Goal: Task Accomplishment & Management: Manage account settings

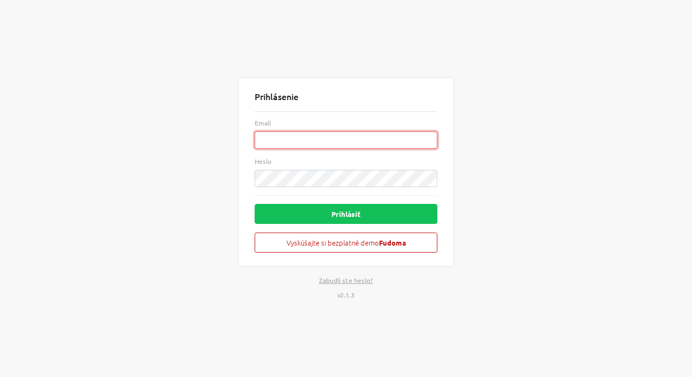
type input "[EMAIL_ADDRESS][DOMAIN_NAME]"
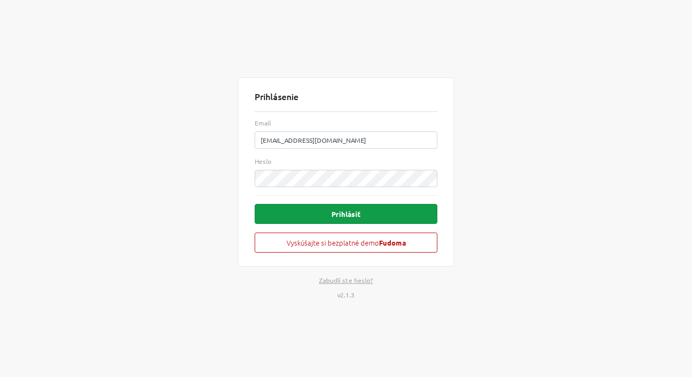
click at [335, 218] on button "Prihlásiť" at bounding box center [346, 214] width 183 height 20
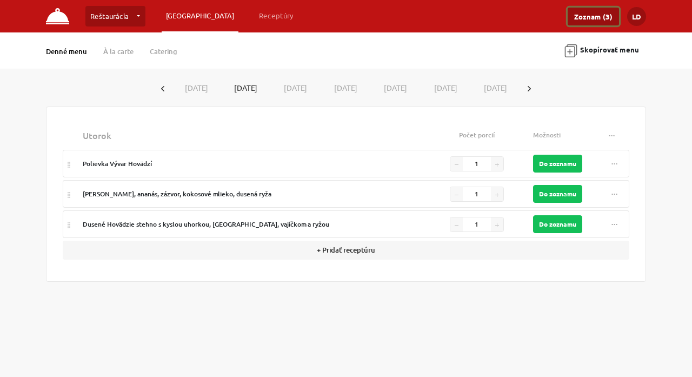
click at [602, 15] on link "Zoznam (3)" at bounding box center [593, 17] width 51 height 18
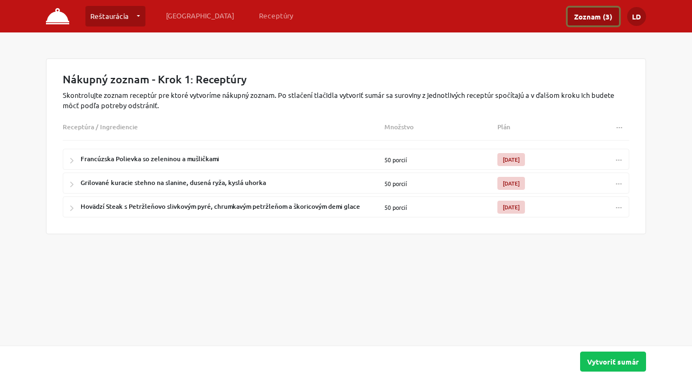
click at [619, 206] on span "..." at bounding box center [619, 205] width 6 height 8
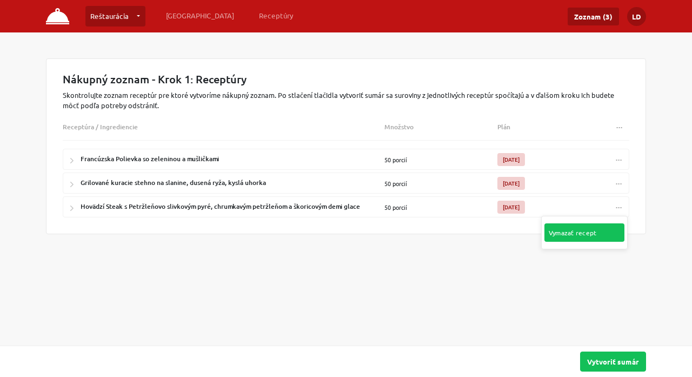
click at [603, 227] on link "Vymazať recept" at bounding box center [584, 232] width 80 height 18
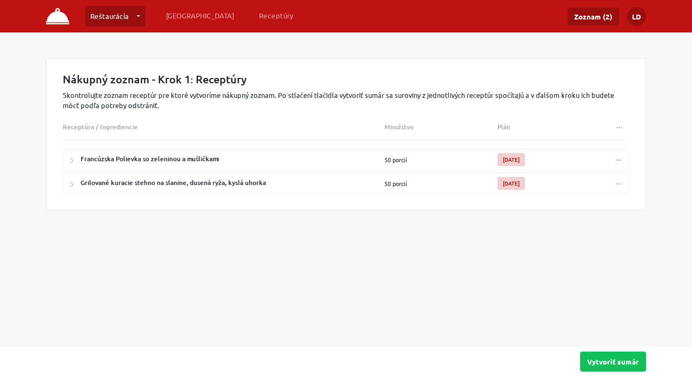
click at [620, 186] on button "..." at bounding box center [618, 183] width 19 height 16
click at [604, 203] on link "Vymazať recept" at bounding box center [584, 208] width 80 height 18
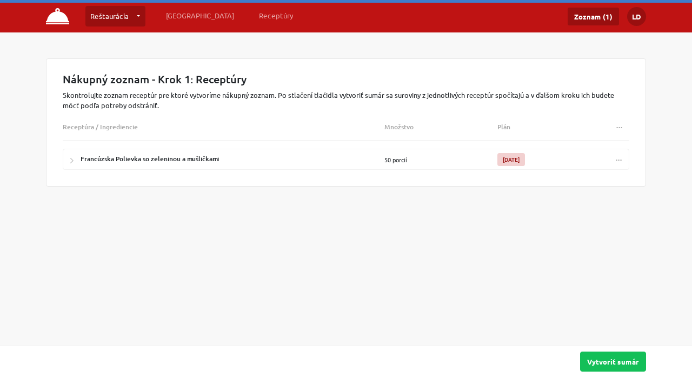
click at [620, 156] on span "..." at bounding box center [619, 158] width 6 height 8
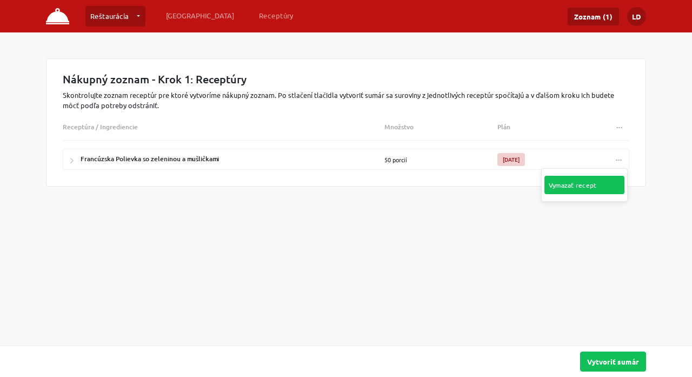
click at [582, 188] on link "Vymazať recept" at bounding box center [584, 185] width 80 height 18
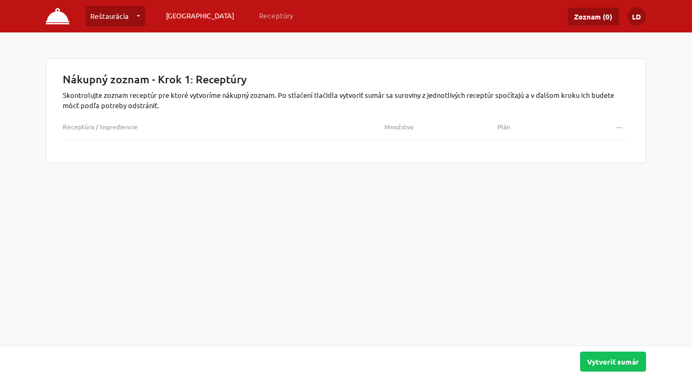
click at [197, 13] on link "[GEOGRAPHIC_DATA]" at bounding box center [200, 15] width 77 height 19
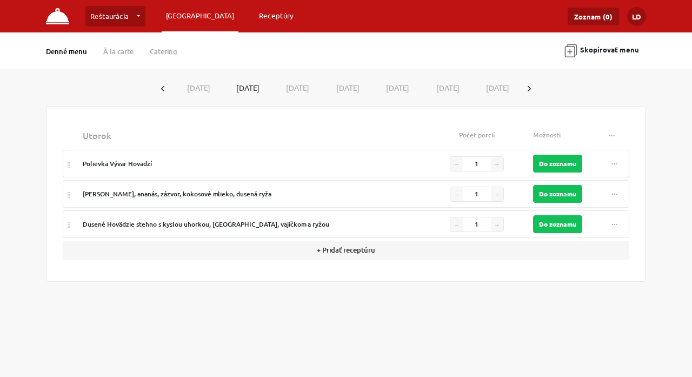
click at [255, 14] on link "Receptúry" at bounding box center [276, 15] width 43 height 19
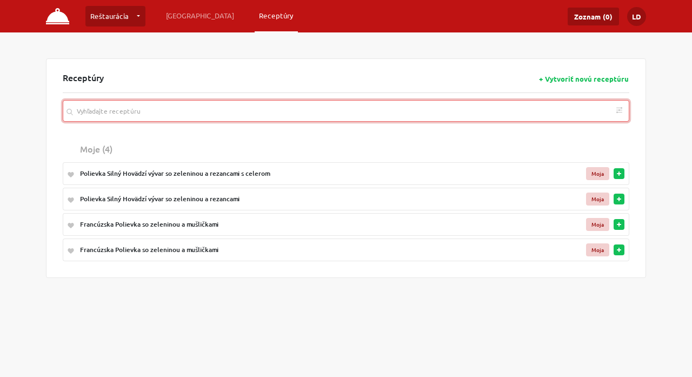
click at [209, 110] on input "search" at bounding box center [346, 111] width 566 height 22
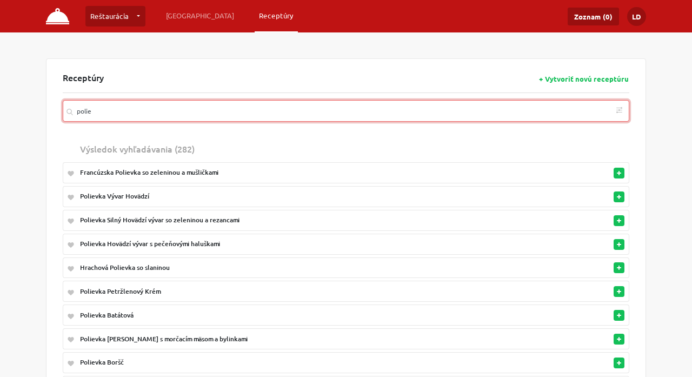
type input "polie"
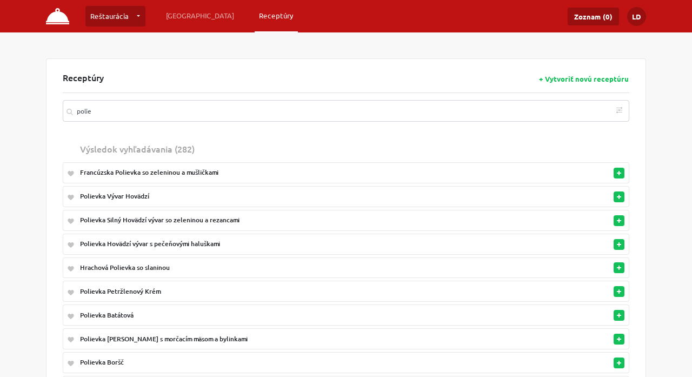
click at [206, 171] on div "Francúzska Polievka so zeleninou a mušličkami" at bounding box center [302, 173] width 444 height 10
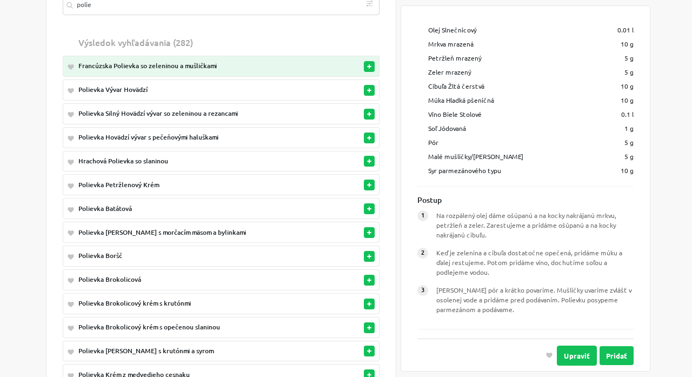
scroll to position [110, 0]
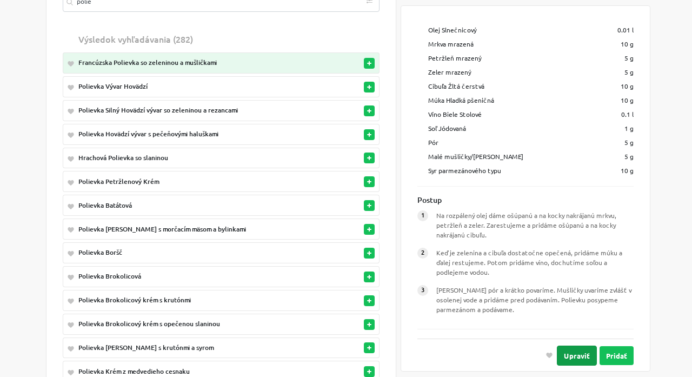
click at [576, 353] on button "Upraviť" at bounding box center [577, 355] width 40 height 20
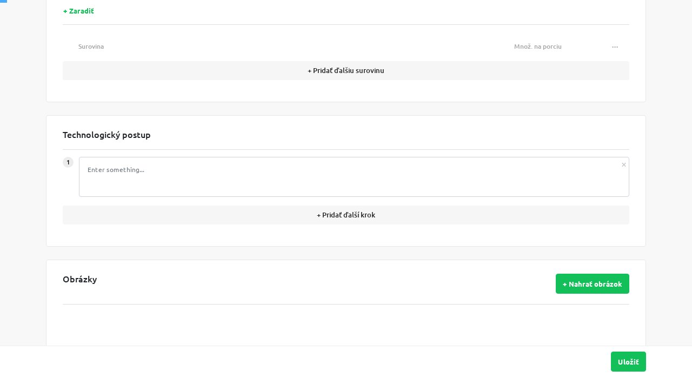
type input "Francúzska Polievka so zeleninou a mušličkami"
type textarea "Na rozpálený olej dáme ošúpanú a na kocky nakrájanú mrkvu, petržleň a zeler. Za…"
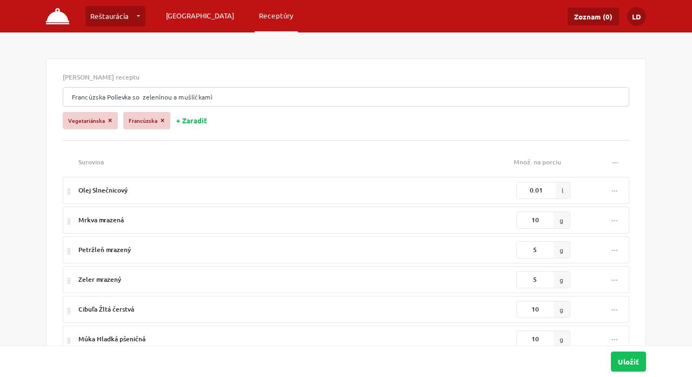
click at [188, 16] on link "[GEOGRAPHIC_DATA]" at bounding box center [200, 15] width 77 height 19
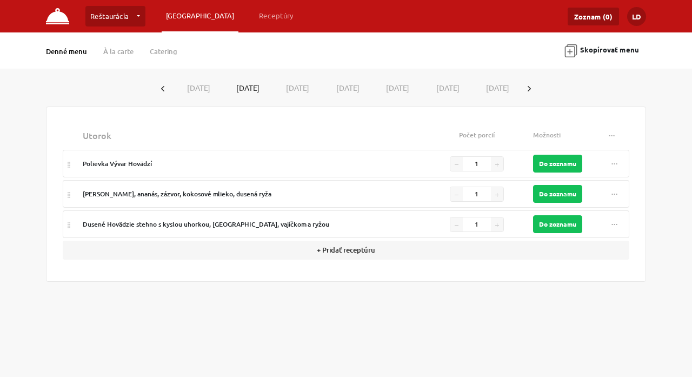
click at [195, 88] on button "[DATE]" at bounding box center [196, 88] width 50 height 20
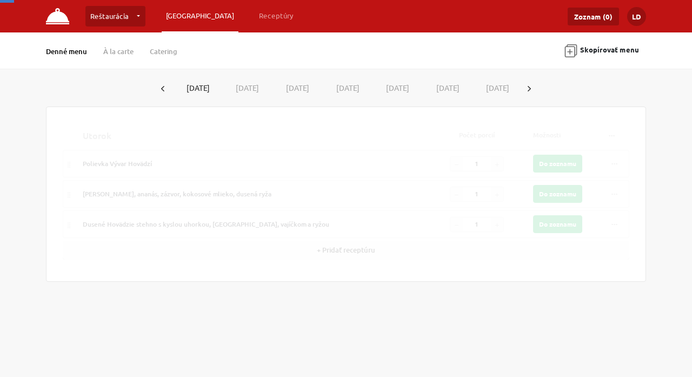
type input "50"
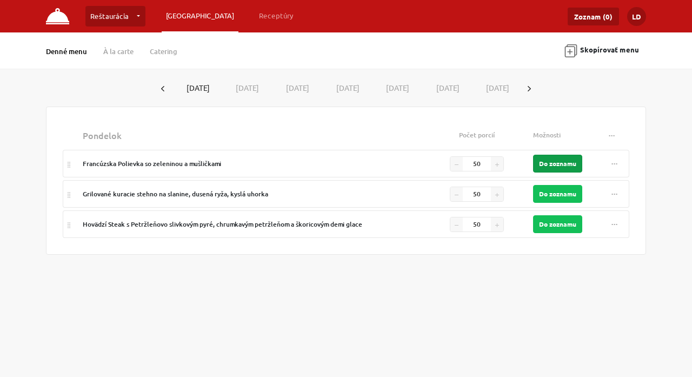
click at [564, 162] on button "Do zoznamu" at bounding box center [557, 164] width 49 height 18
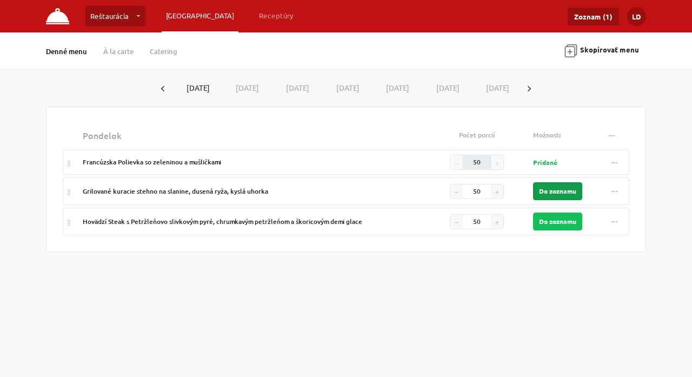
click at [556, 188] on button "Do zoznamu" at bounding box center [557, 191] width 49 height 18
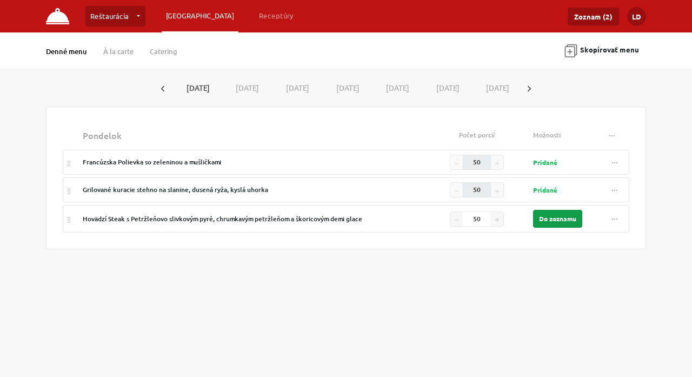
click at [556, 221] on button "Do zoznamu" at bounding box center [557, 219] width 49 height 18
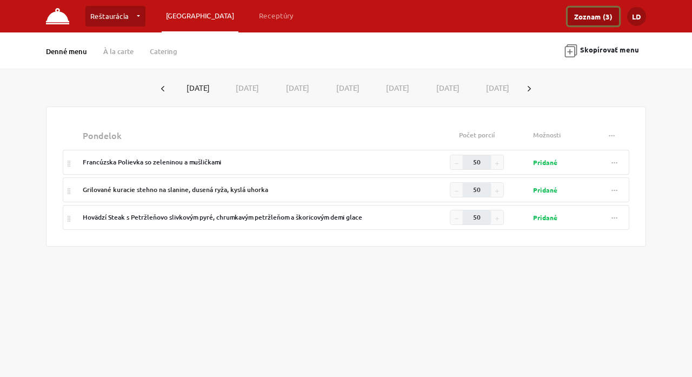
click at [579, 18] on link "Zoznam (3)" at bounding box center [593, 17] width 51 height 18
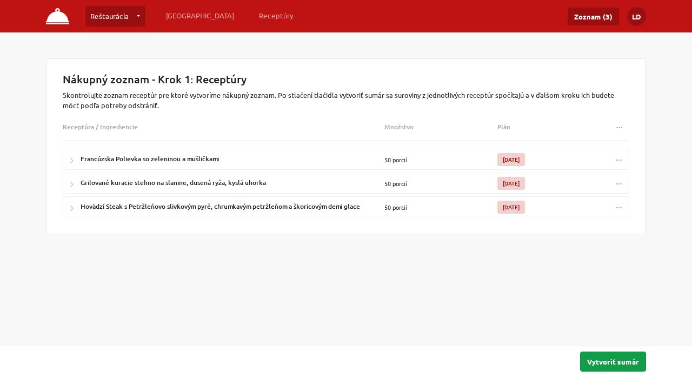
click at [606, 365] on button "Vytvoriť sumár" at bounding box center [613, 361] width 66 height 20
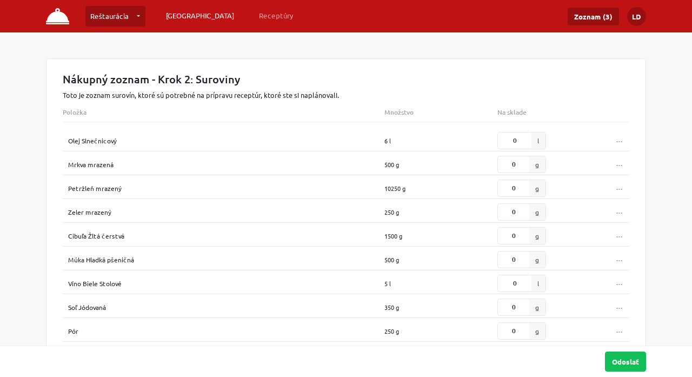
click at [180, 17] on link "[GEOGRAPHIC_DATA]" at bounding box center [200, 15] width 77 height 19
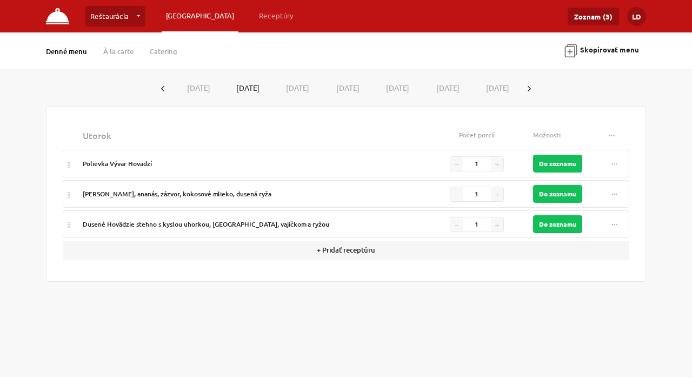
click at [590, 49] on button "Skopírovať menu" at bounding box center [601, 50] width 89 height 25
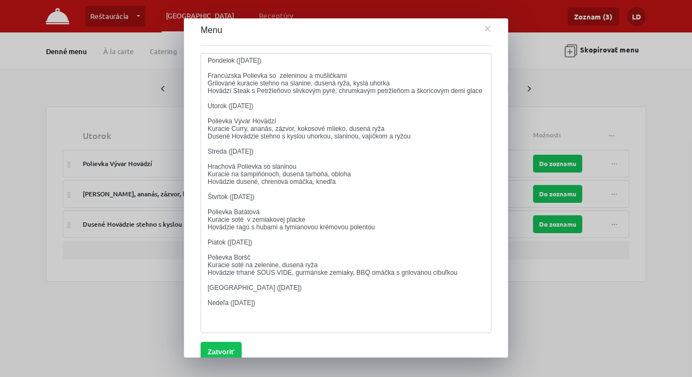
scroll to position [6, 0]
click at [622, 98] on div at bounding box center [346, 188] width 692 height 377
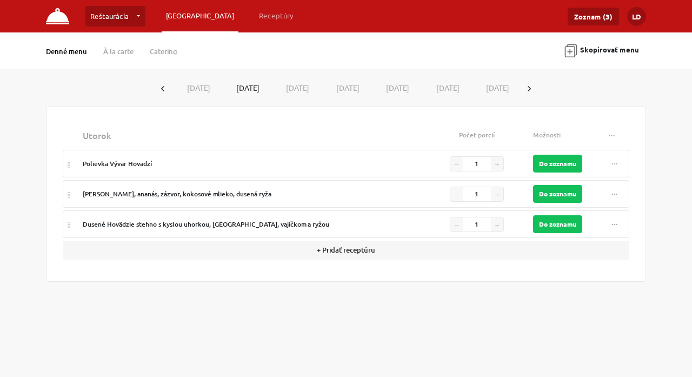
scroll to position [0, 0]
click at [255, 16] on link "Receptúry" at bounding box center [276, 15] width 43 height 19
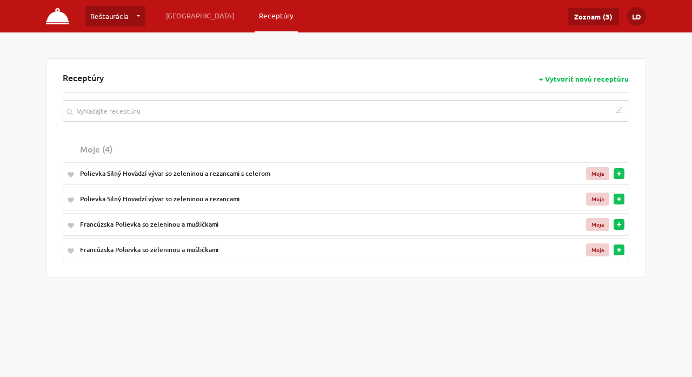
click at [622, 177] on button "button" at bounding box center [618, 173] width 11 height 11
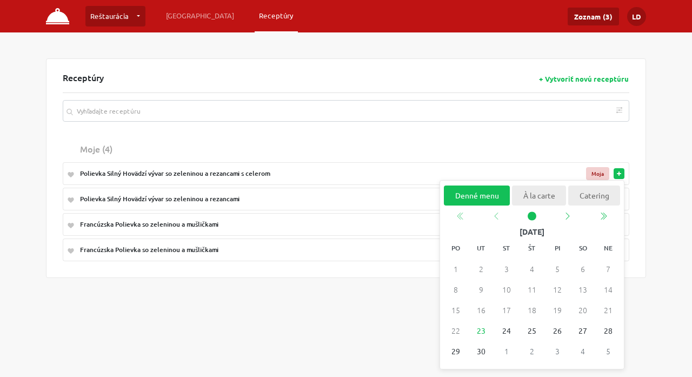
click at [478, 132] on div "Receptúry + Vytvoriť novú receptúru Podľa diéty Bezlaktózová Bezlepková Vegánsk…" at bounding box center [346, 167] width 566 height 191
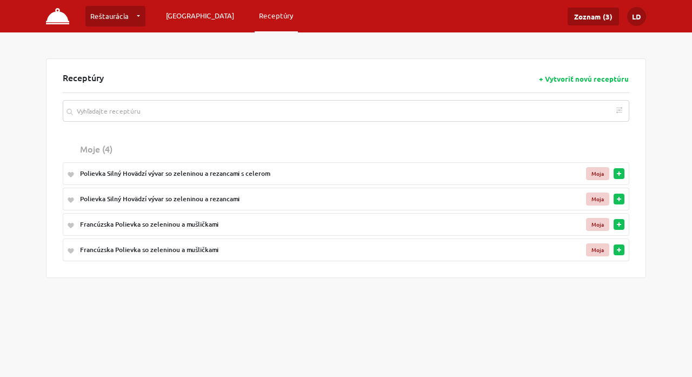
click at [195, 22] on link "[GEOGRAPHIC_DATA]" at bounding box center [200, 15] width 77 height 19
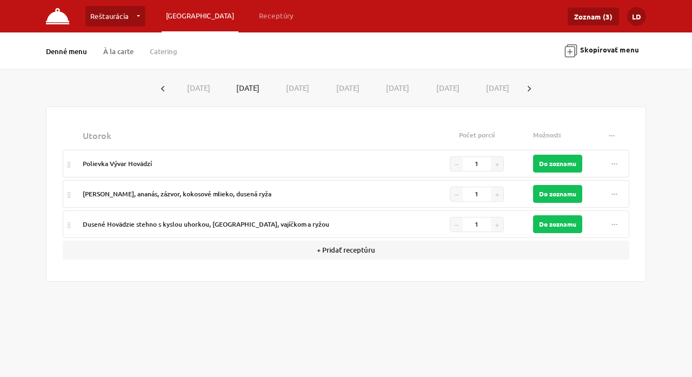
click at [114, 54] on link "À la carte" at bounding box center [118, 51] width 30 height 10
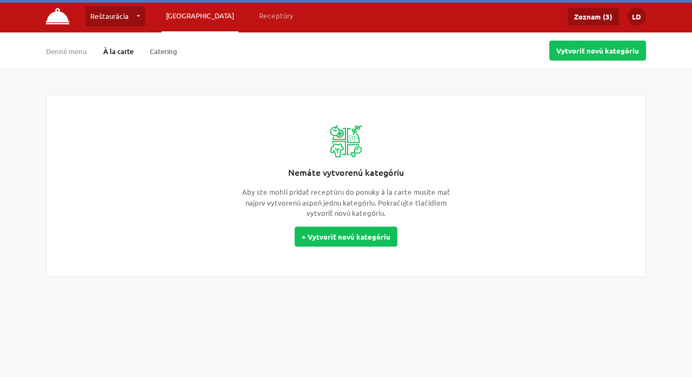
click at [170, 54] on link "Catering" at bounding box center [164, 51] width 28 height 10
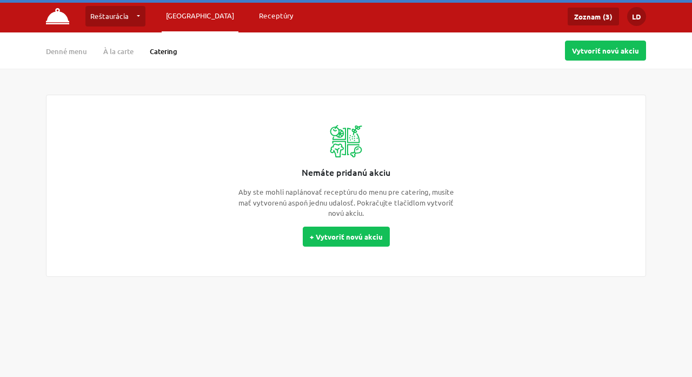
click at [255, 21] on link "Receptúry" at bounding box center [276, 15] width 43 height 19
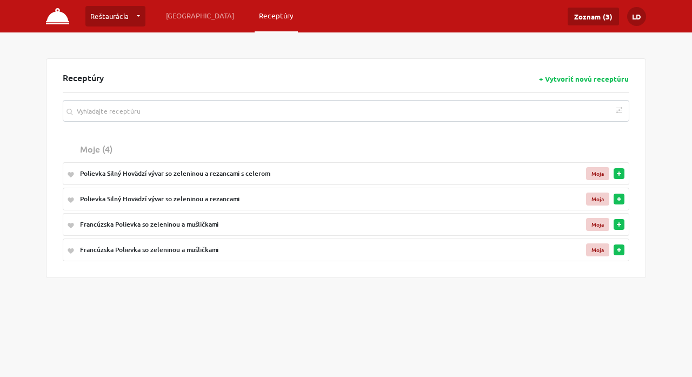
click at [265, 176] on div "Polievka Silný Hovädzí vývar so zeleninou a rezancami s celerom" at bounding box center [302, 174] width 444 height 10
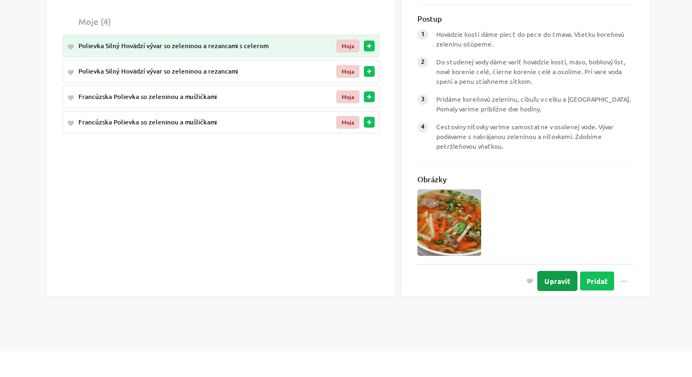
scroll to position [128, 0]
click at [563, 279] on button "Upraviť" at bounding box center [557, 281] width 40 height 20
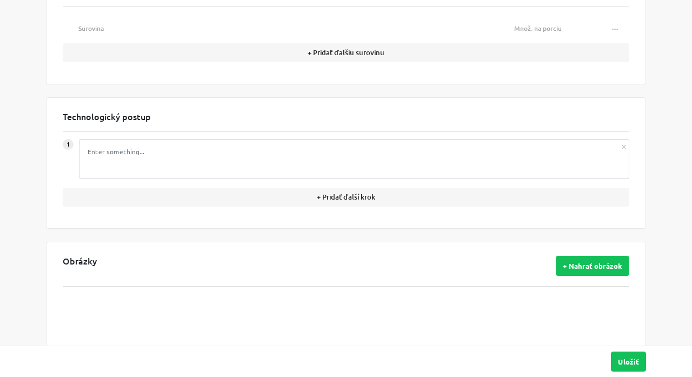
type input "Polievka Silný Hovädzí vývar so zeleninou a rezancami s celerom"
type textarea "Hovädzie kosti dáme piecť do pece do tmava. Všetku koreňovú zeleninu ošúpeme."
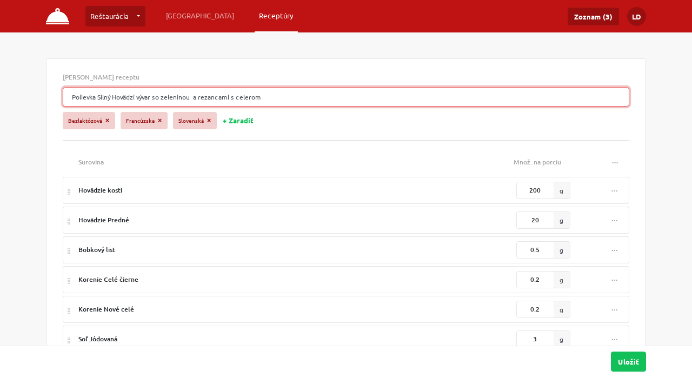
click at [270, 99] on input "Polievka Silný Hovädzí vývar so zeleninou a rezancami s celerom" at bounding box center [346, 96] width 566 height 19
